Goal: Navigation & Orientation: Find specific page/section

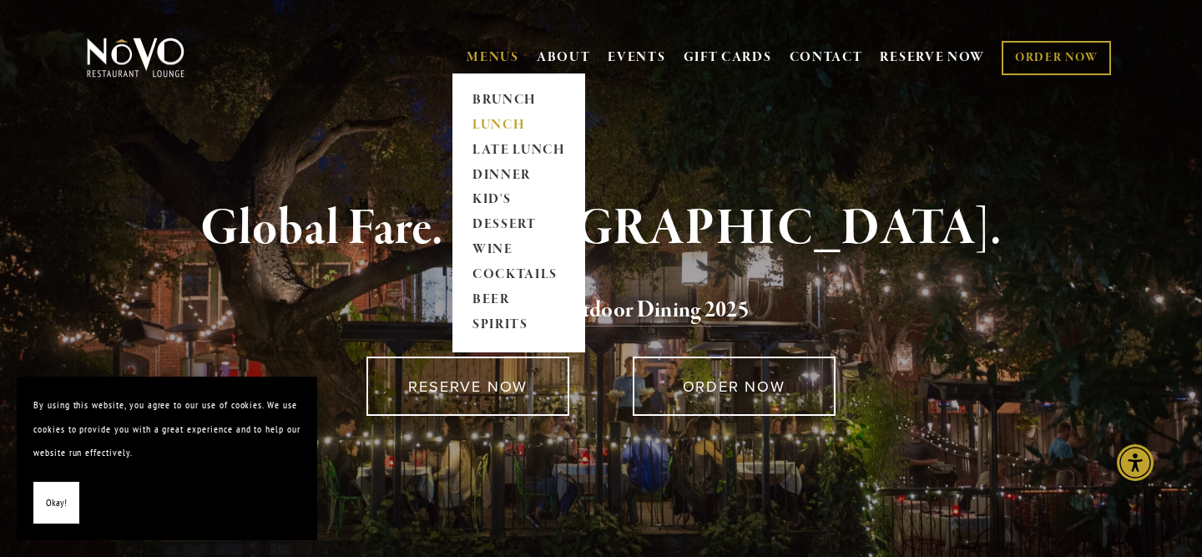
click at [499, 124] on link "LUNCH" at bounding box center [519, 125] width 104 height 25
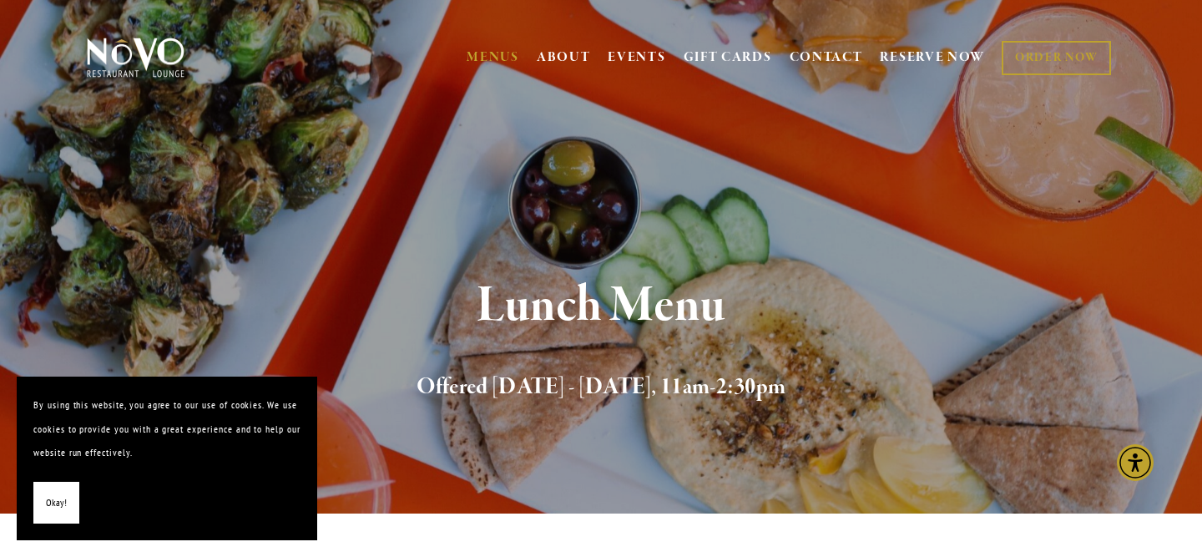
click at [51, 508] on span "Okay!" at bounding box center [56, 503] width 21 height 24
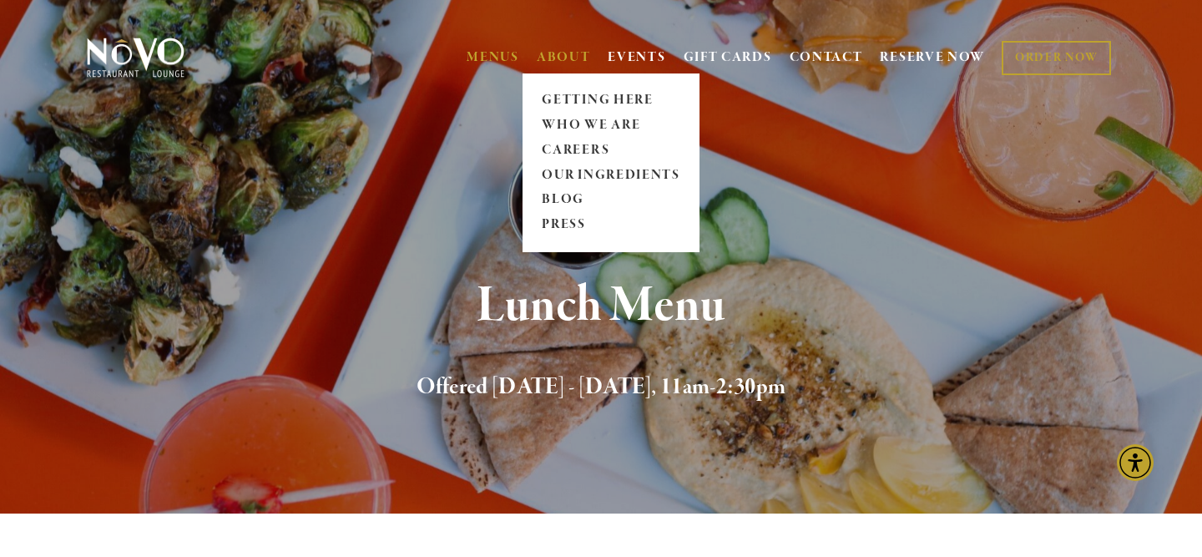
click at [573, 57] on link "ABOUT" at bounding box center [564, 57] width 54 height 17
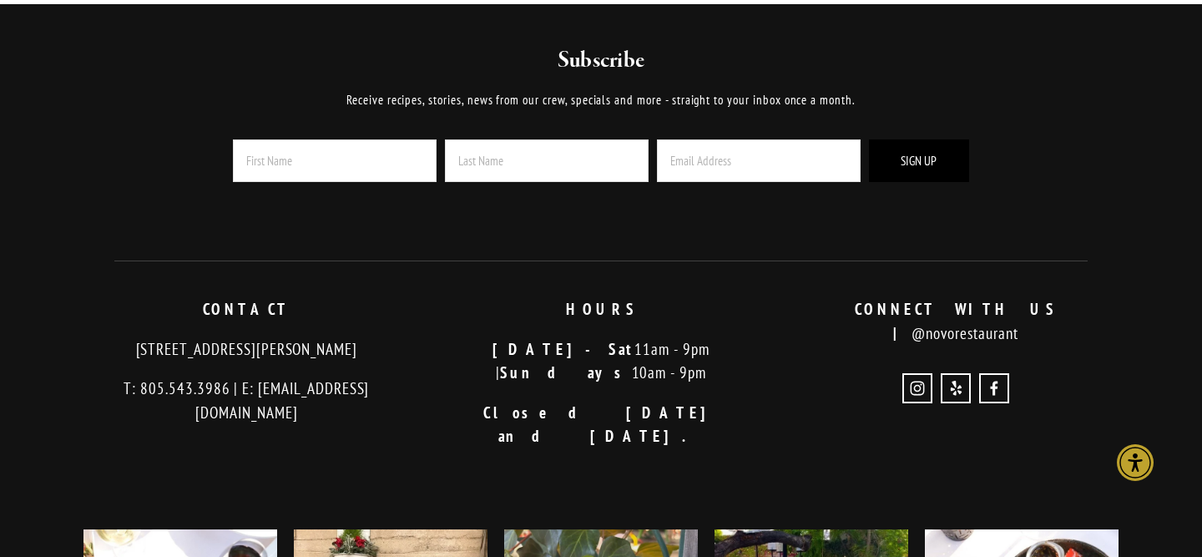
scroll to position [4701, 0]
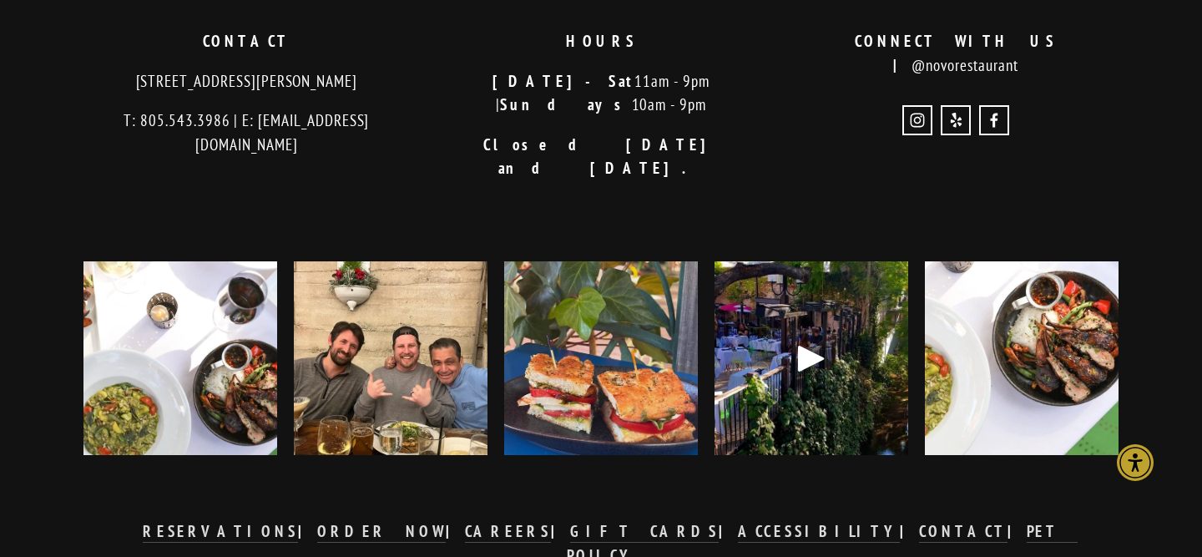
click at [835, 315] on div at bounding box center [811, 358] width 194 height 194
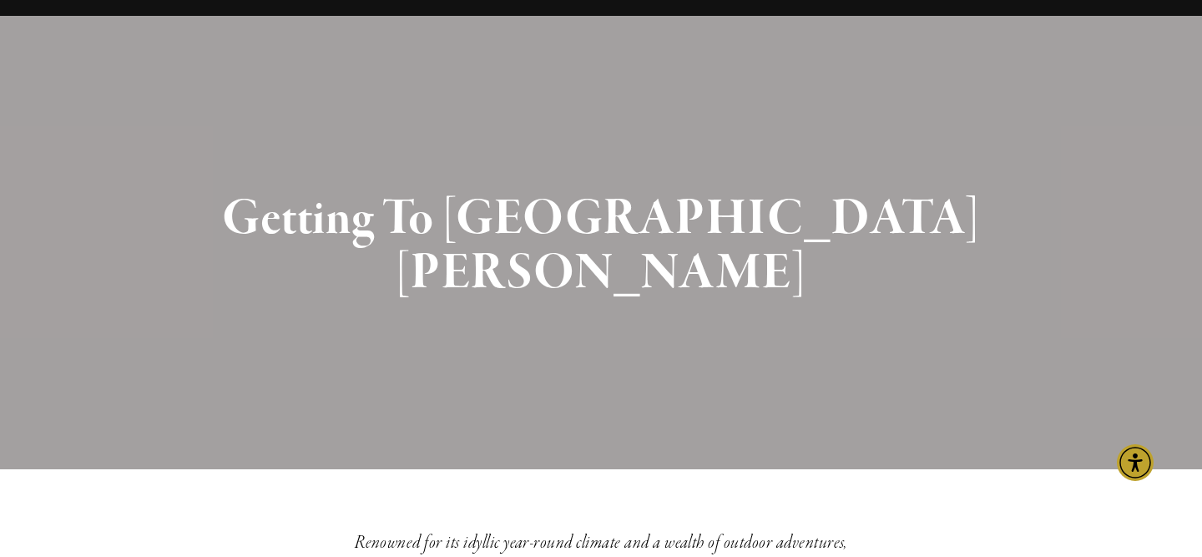
scroll to position [0, 0]
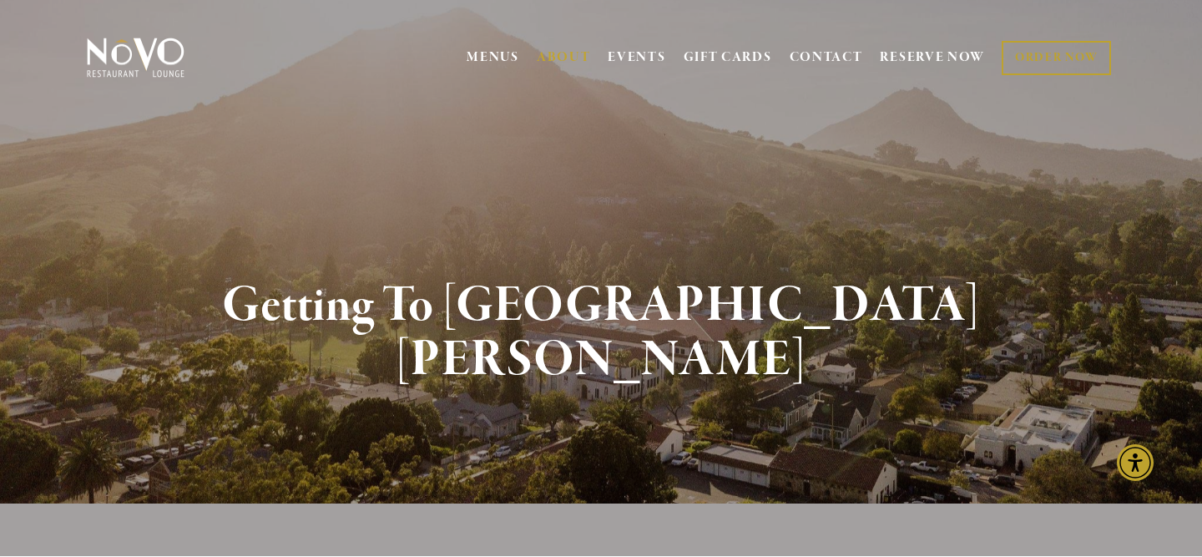
click at [73, 58] on div "MENUS [GEOGRAPHIC_DATA] LUNCH LATE LUNCH DINNER KID'S DESSERT WINE COCKTAILS BE…" at bounding box center [601, 60] width 1202 height 86
drag, startPoint x: 73, startPoint y: 48, endPoint x: 200, endPoint y: 52, distance: 127.7
click at [200, 52] on div "MENUS [GEOGRAPHIC_DATA] LUNCH LATE LUNCH DINNER KID'S DESSERT WINE COCKTAILS BE…" at bounding box center [601, 60] width 1202 height 86
copy link
